Goal: Transaction & Acquisition: Book appointment/travel/reservation

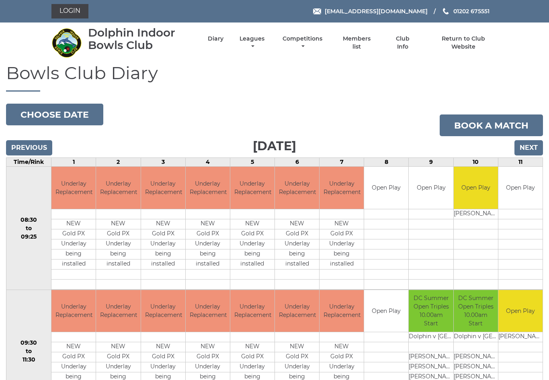
click at [528, 148] on input "Next" at bounding box center [528, 147] width 29 height 15
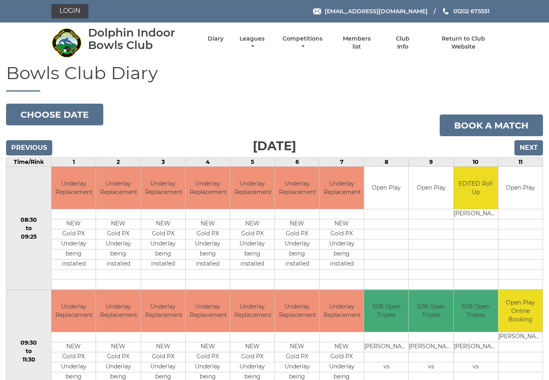
click at [46, 115] on button "Choose date" at bounding box center [54, 115] width 97 height 22
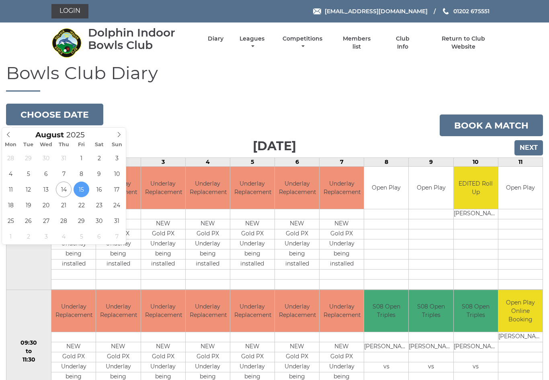
type input "2025-08-18"
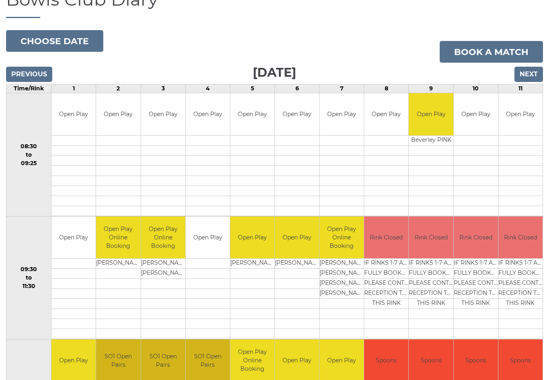
scroll to position [71, 0]
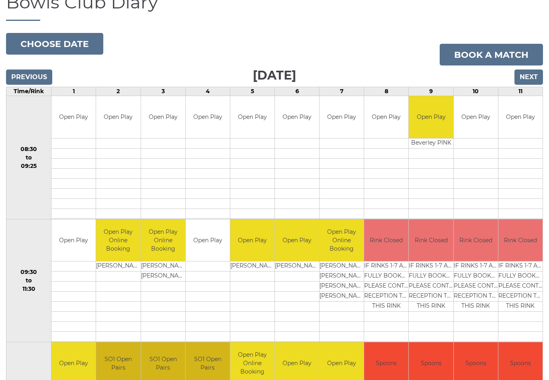
click at [495, 53] on link "Book a match" at bounding box center [491, 55] width 103 height 22
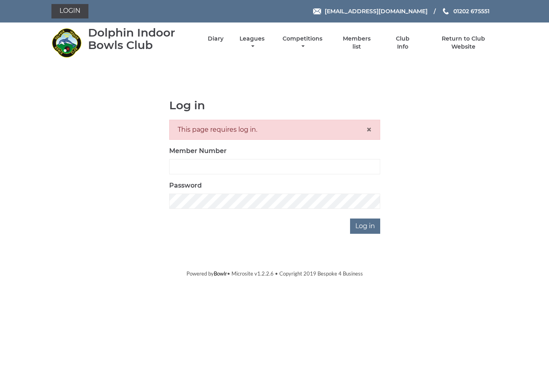
click at [243, 166] on input "Member Number" at bounding box center [274, 166] width 211 height 15
type input "3453"
click at [365, 226] on input "Log in" at bounding box center [365, 226] width 30 height 15
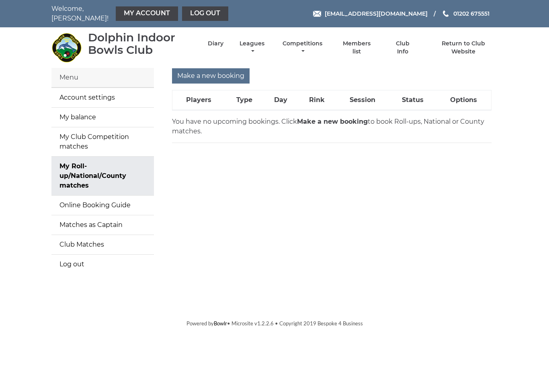
click at [214, 72] on input "Make a new booking" at bounding box center [211, 75] width 78 height 15
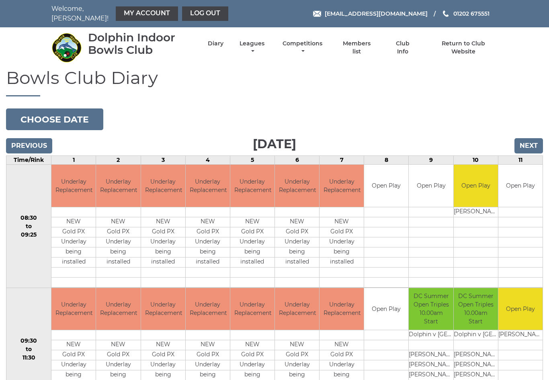
click at [73, 118] on button "Choose date" at bounding box center [54, 120] width 97 height 22
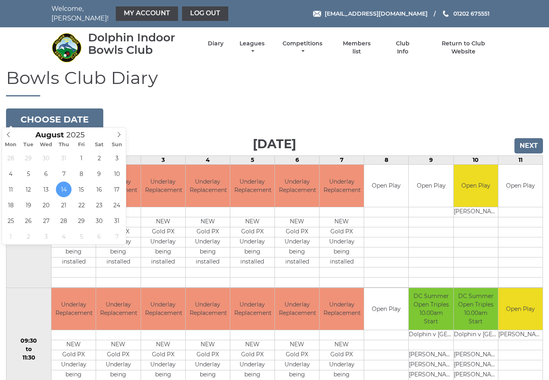
type input "2025-08-18"
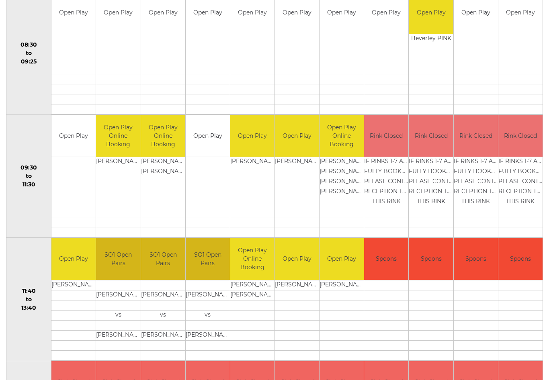
scroll to position [172, 0]
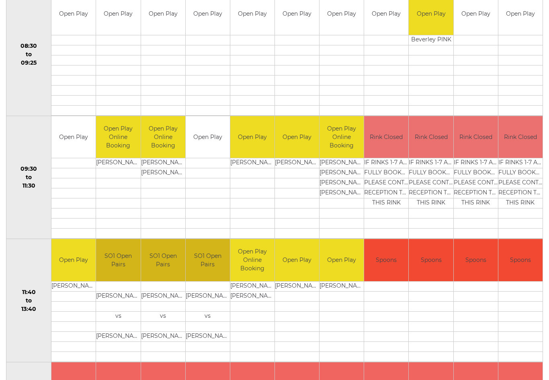
click at [0, 0] on div "Book slot" at bounding box center [0, 0] width 0 height 0
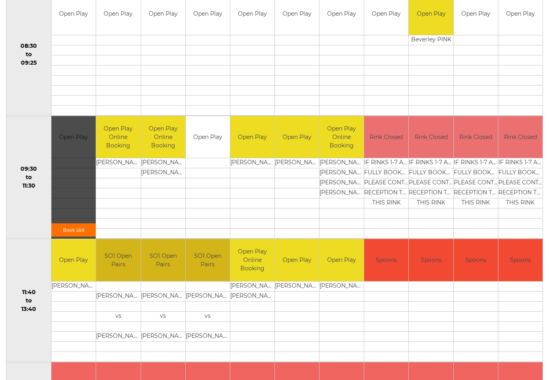
click at [77, 225] on link "Book slot" at bounding box center [73, 229] width 44 height 13
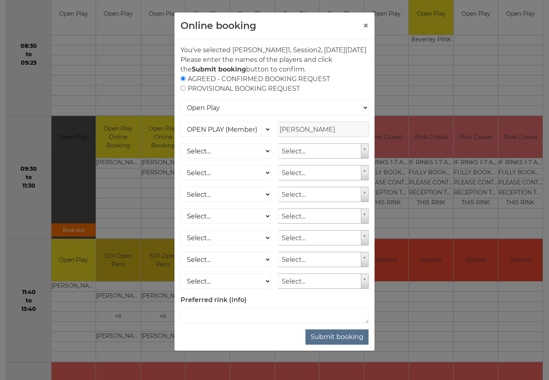
click at [340, 345] on button "Submit booking" at bounding box center [336, 337] width 63 height 15
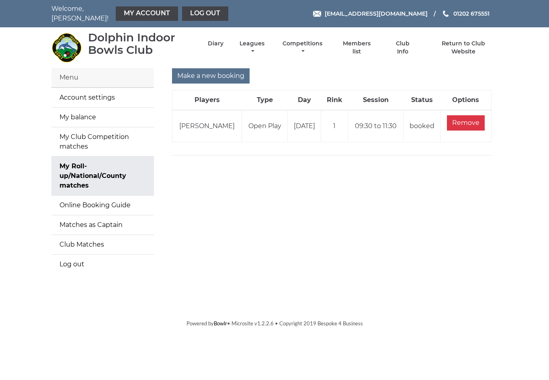
click at [223, 39] on li "Diary" at bounding box center [209, 48] width 30 height 24
click at [219, 45] on link "Diary" at bounding box center [216, 44] width 16 height 8
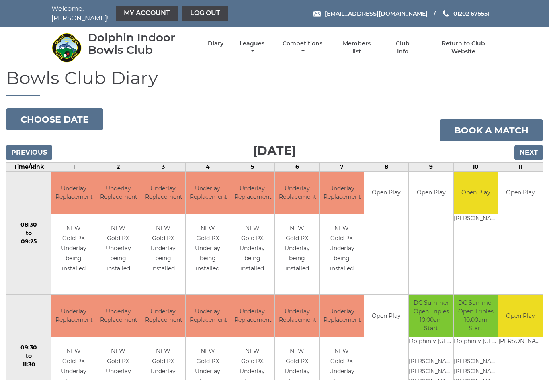
click at [69, 114] on button "Choose date" at bounding box center [54, 120] width 97 height 22
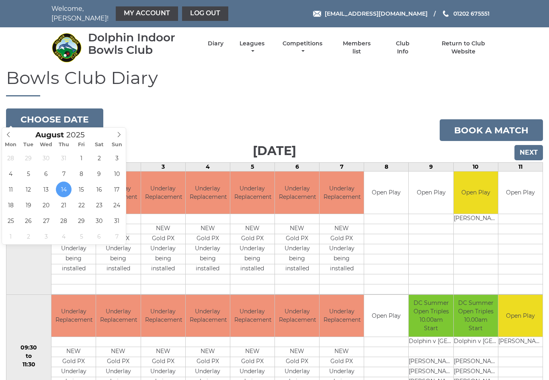
type input "2025-08-19"
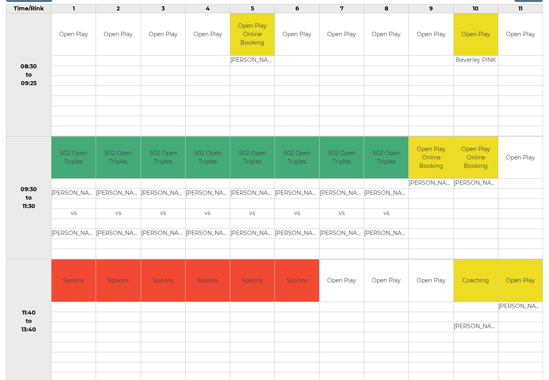
scroll to position [156, 0]
